Goal: Task Accomplishment & Management: Use online tool/utility

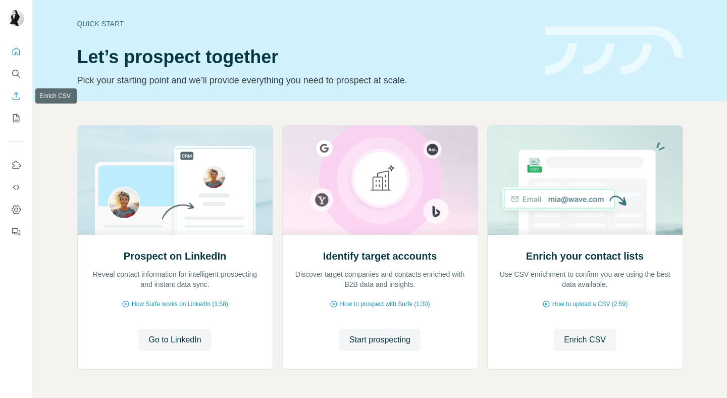
click at [15, 103] on button "Enrich CSV" at bounding box center [16, 96] width 16 height 18
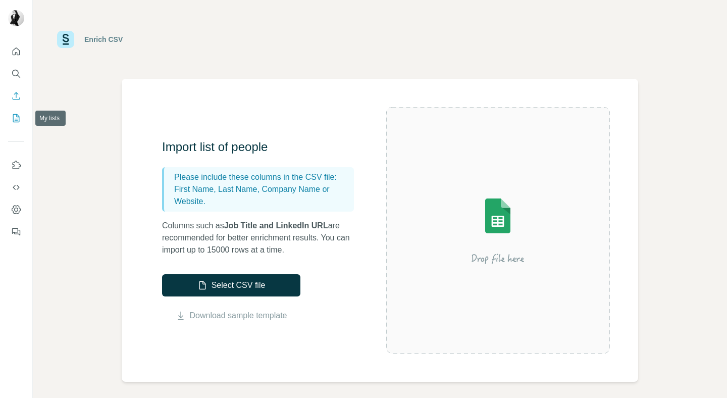
click at [18, 118] on icon "My lists" at bounding box center [16, 118] width 10 height 10
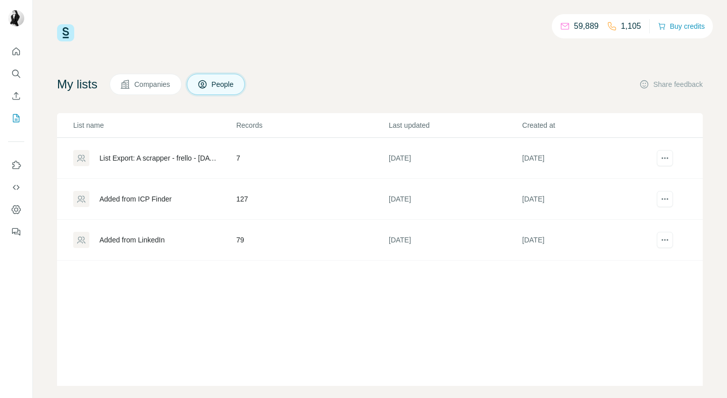
click at [129, 86] on icon at bounding box center [125, 84] width 9 height 9
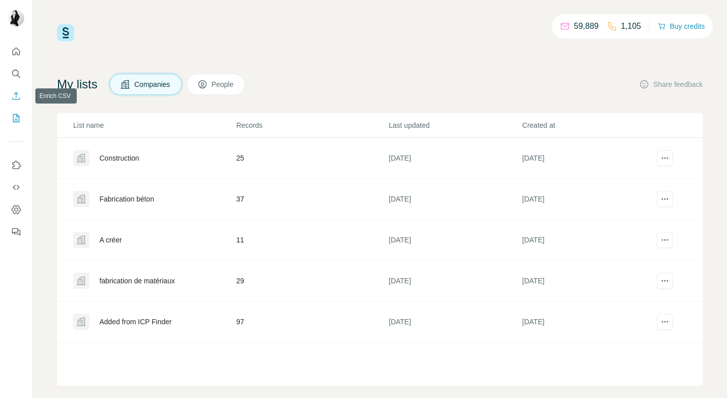
click at [15, 96] on icon "Enrich CSV" at bounding box center [16, 96] width 10 height 10
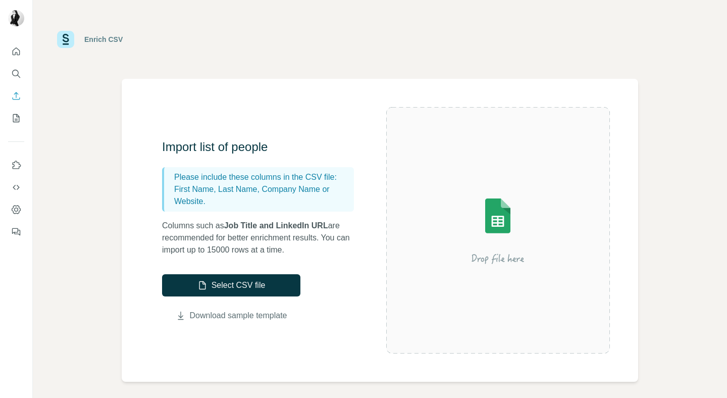
click at [215, 312] on link "Download sample template" at bounding box center [238, 315] width 97 height 12
click at [16, 81] on button "Search" at bounding box center [16, 74] width 16 height 18
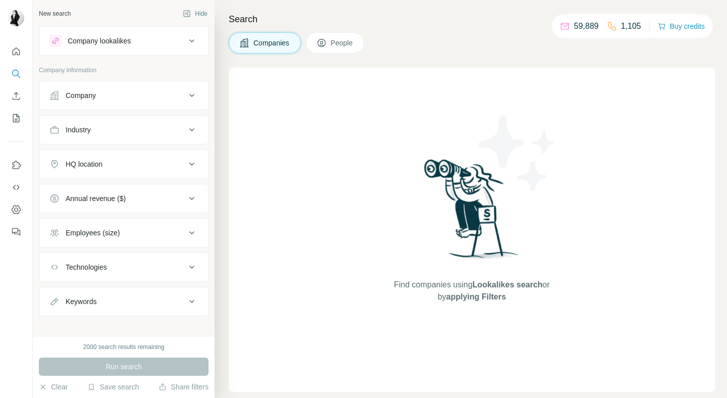
click at [112, 45] on div "Company lookalikes" at bounding box center [99, 41] width 63 height 10
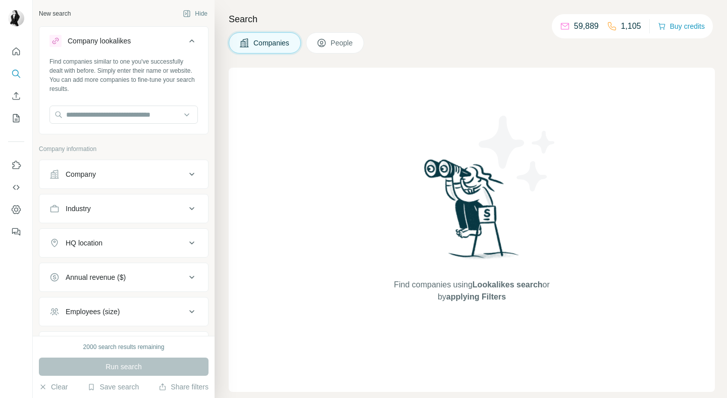
click at [112, 45] on div "Company lookalikes" at bounding box center [99, 41] width 63 height 10
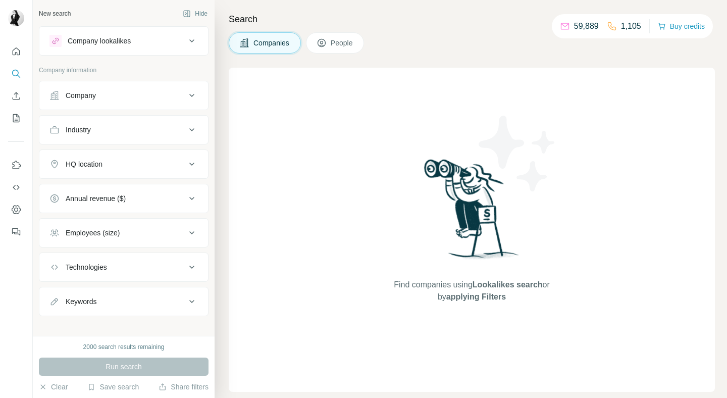
scroll to position [9, 0]
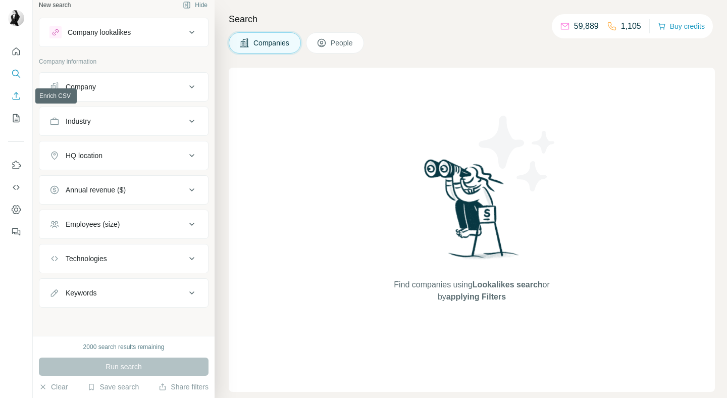
click at [14, 98] on icon "Enrich CSV" at bounding box center [16, 96] width 10 height 10
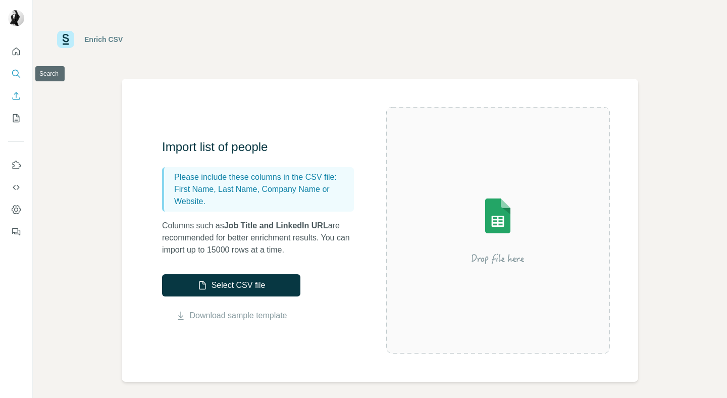
click at [16, 74] on icon "Search" at bounding box center [16, 74] width 10 height 10
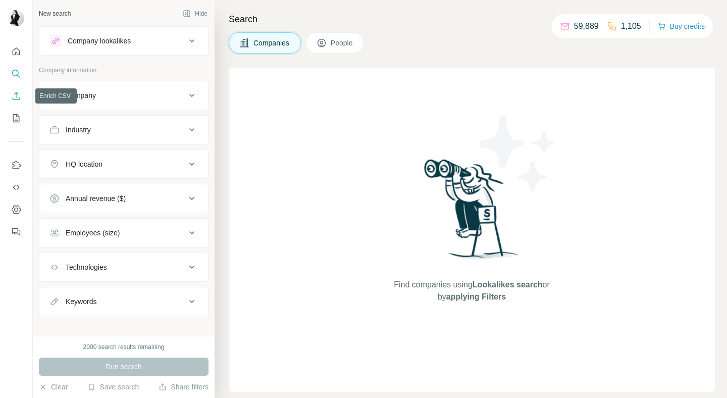
click at [17, 91] on icon "Enrich CSV" at bounding box center [16, 96] width 10 height 10
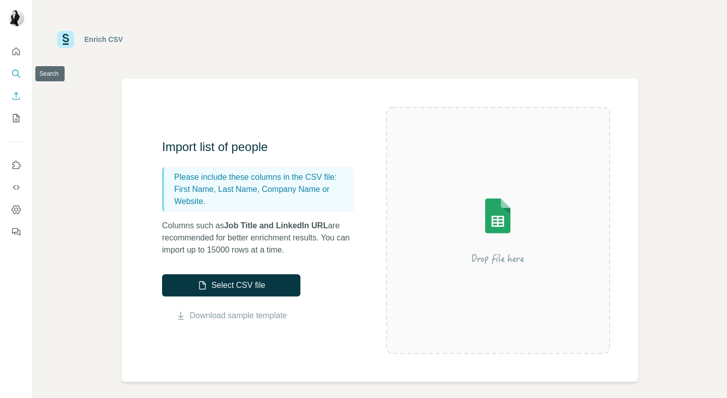
click at [18, 69] on icon "Search" at bounding box center [16, 74] width 10 height 10
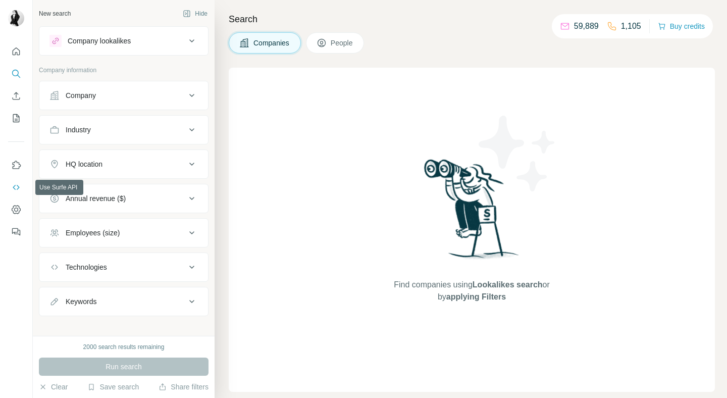
click at [19, 180] on button "Use Surfe API" at bounding box center [16, 187] width 16 height 18
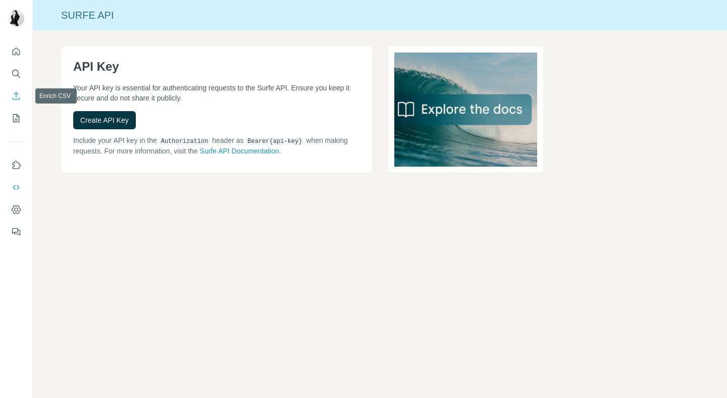
click at [16, 93] on icon "Enrich CSV" at bounding box center [17, 96] width 8 height 8
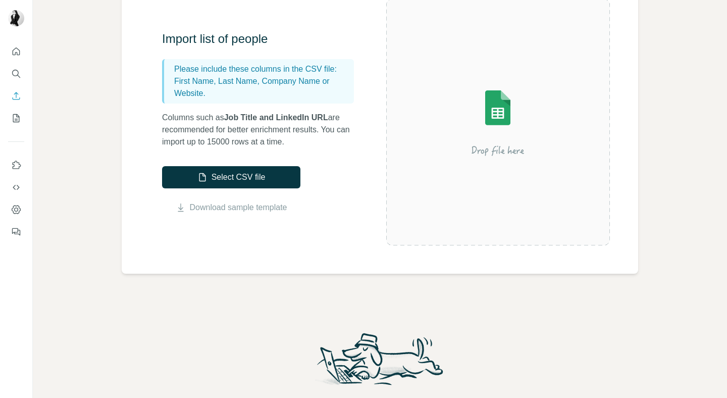
scroll to position [270, 0]
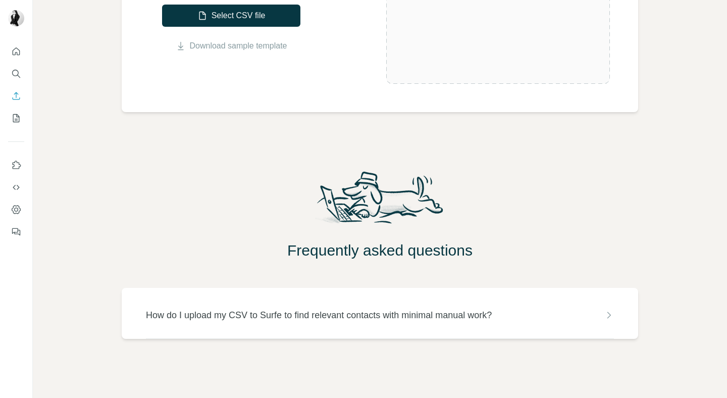
click at [255, 320] on p "How do I upload my CSV to Surfe to find relevant contacts with minimal manual w…" at bounding box center [319, 315] width 346 height 14
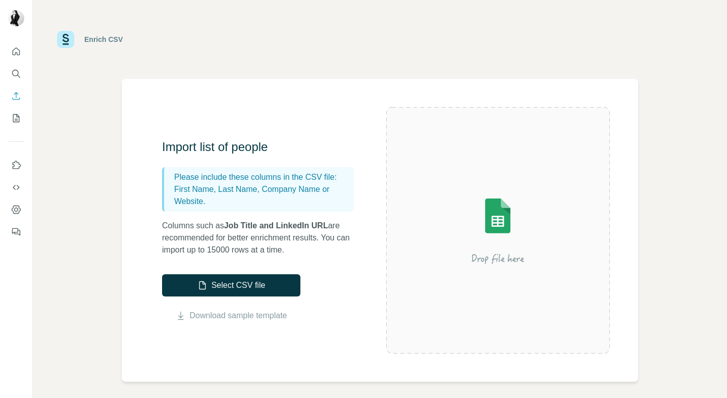
scroll to position [16, 0]
